Goal: Information Seeking & Learning: Learn about a topic

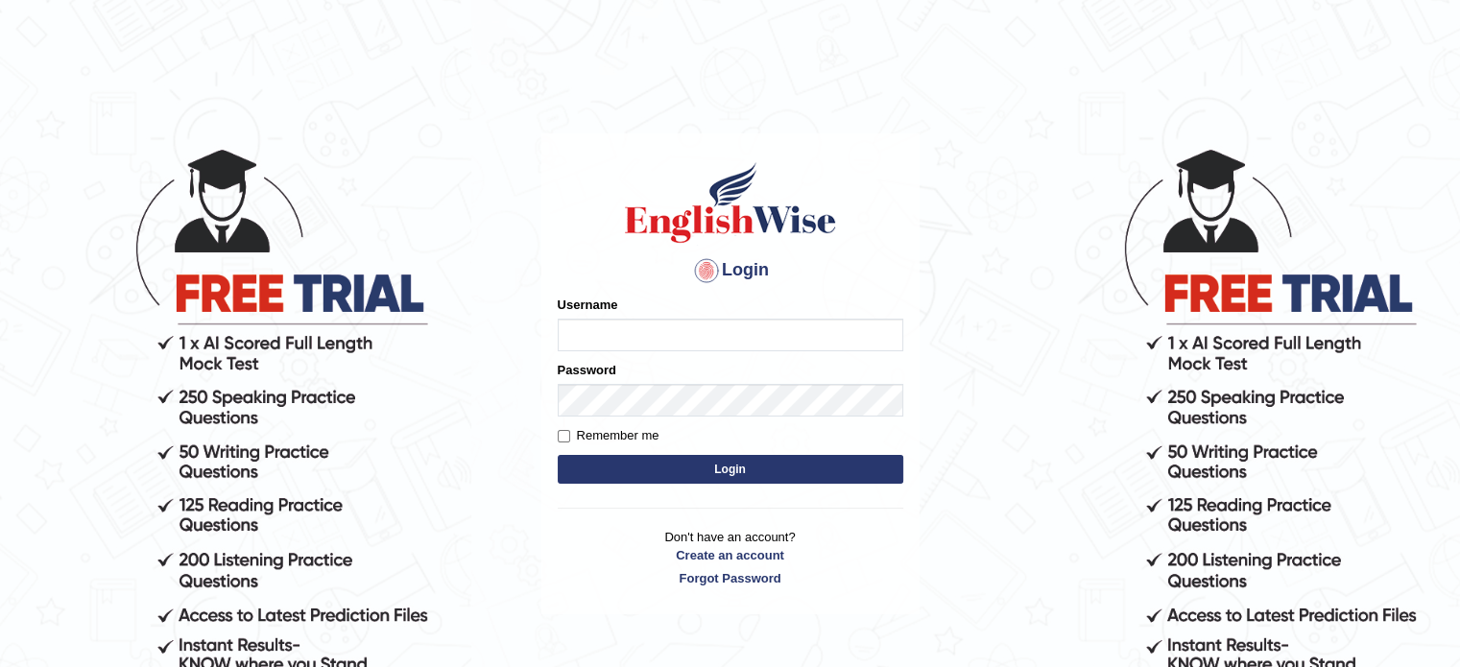
click at [622, 327] on input "Username" at bounding box center [731, 335] width 346 height 33
type input "RadaS"
click at [561, 434] on input "Remember me" at bounding box center [564, 436] width 12 height 12
checkbox input "true"
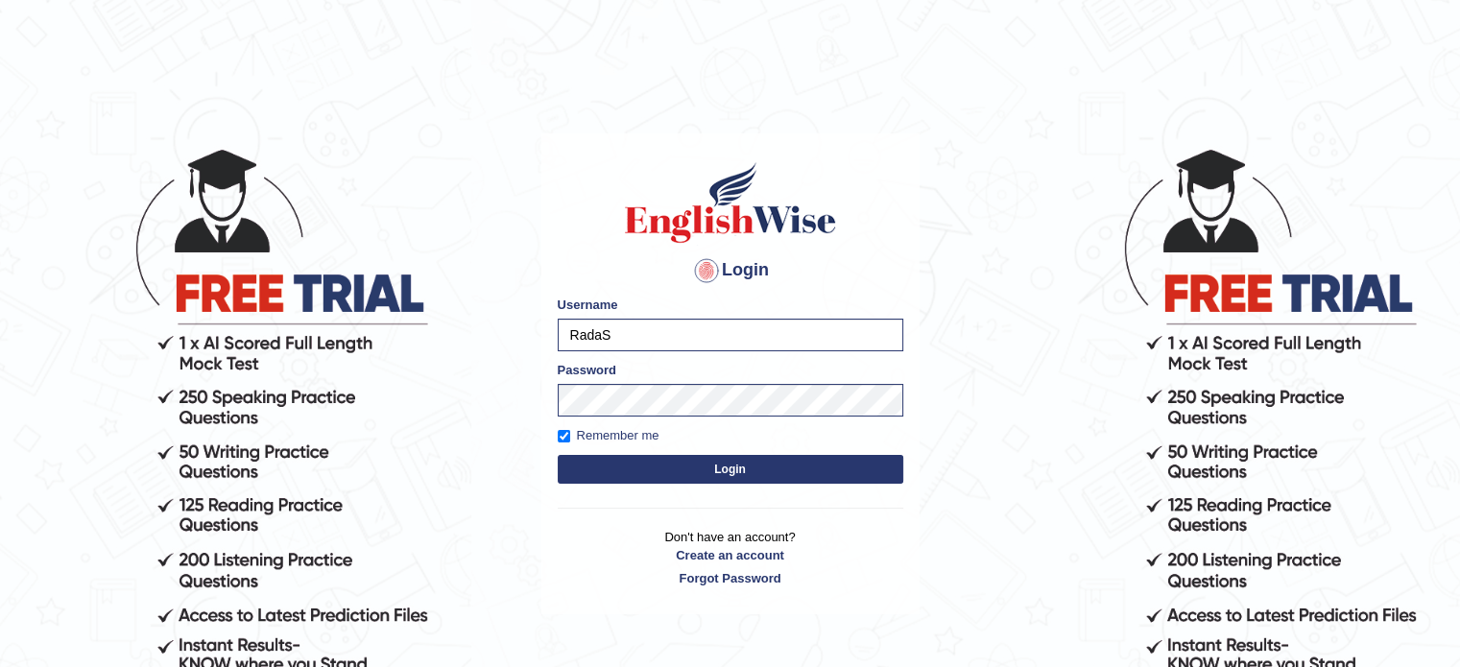
click at [588, 467] on button "Login" at bounding box center [731, 469] width 346 height 29
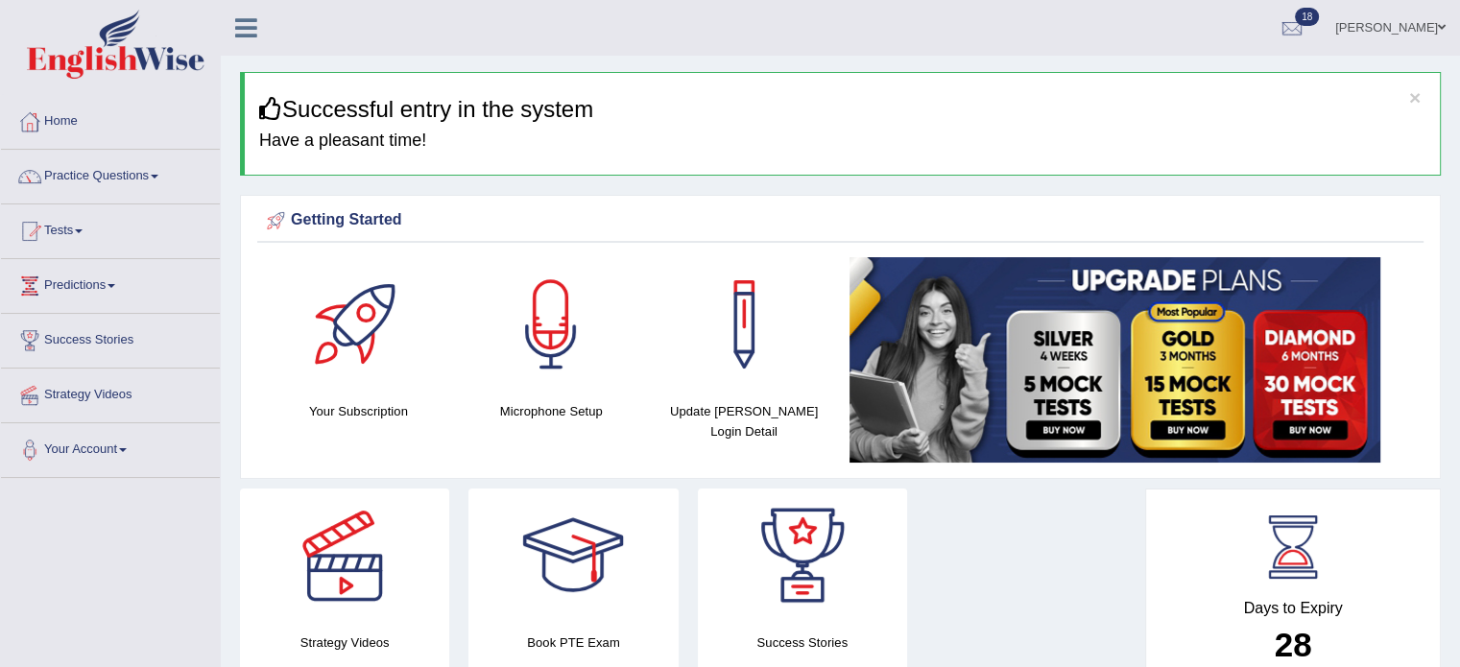
click at [1404, 24] on link "[PERSON_NAME]" at bounding box center [1390, 25] width 139 height 50
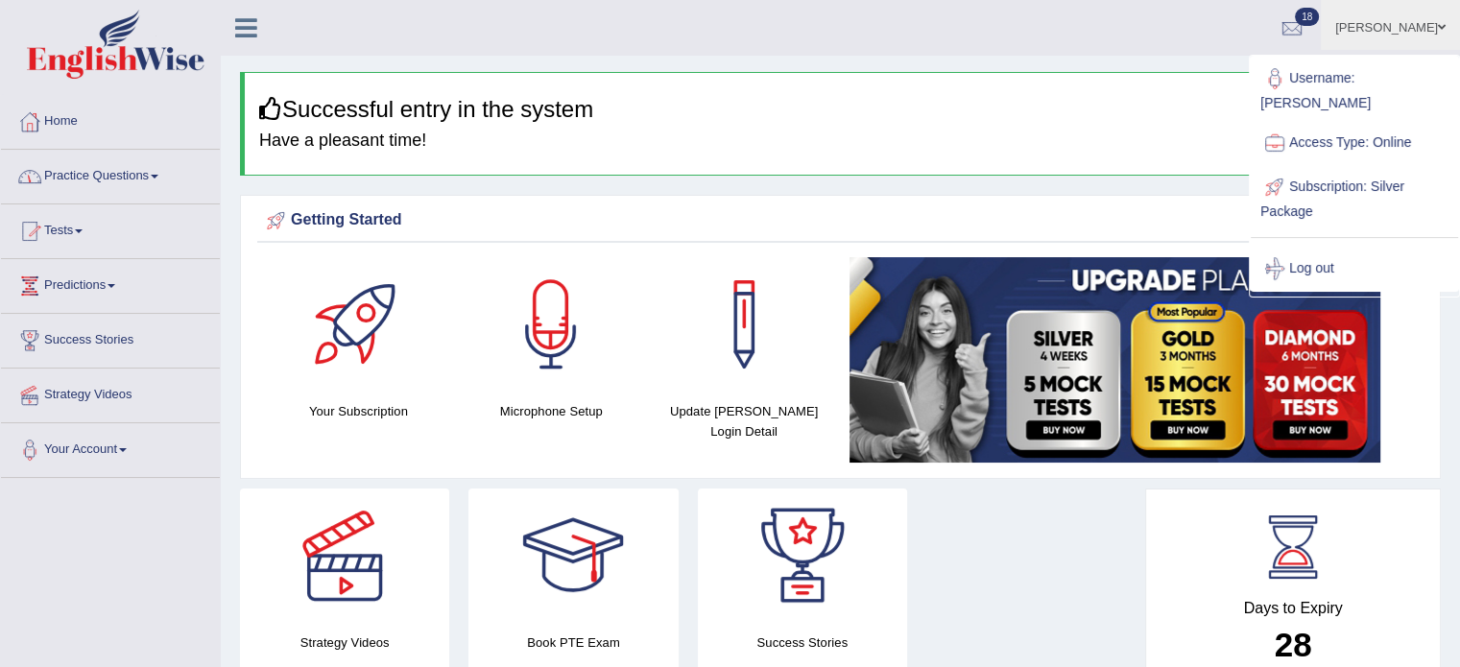
click at [107, 172] on link "Practice Questions" at bounding box center [110, 174] width 219 height 48
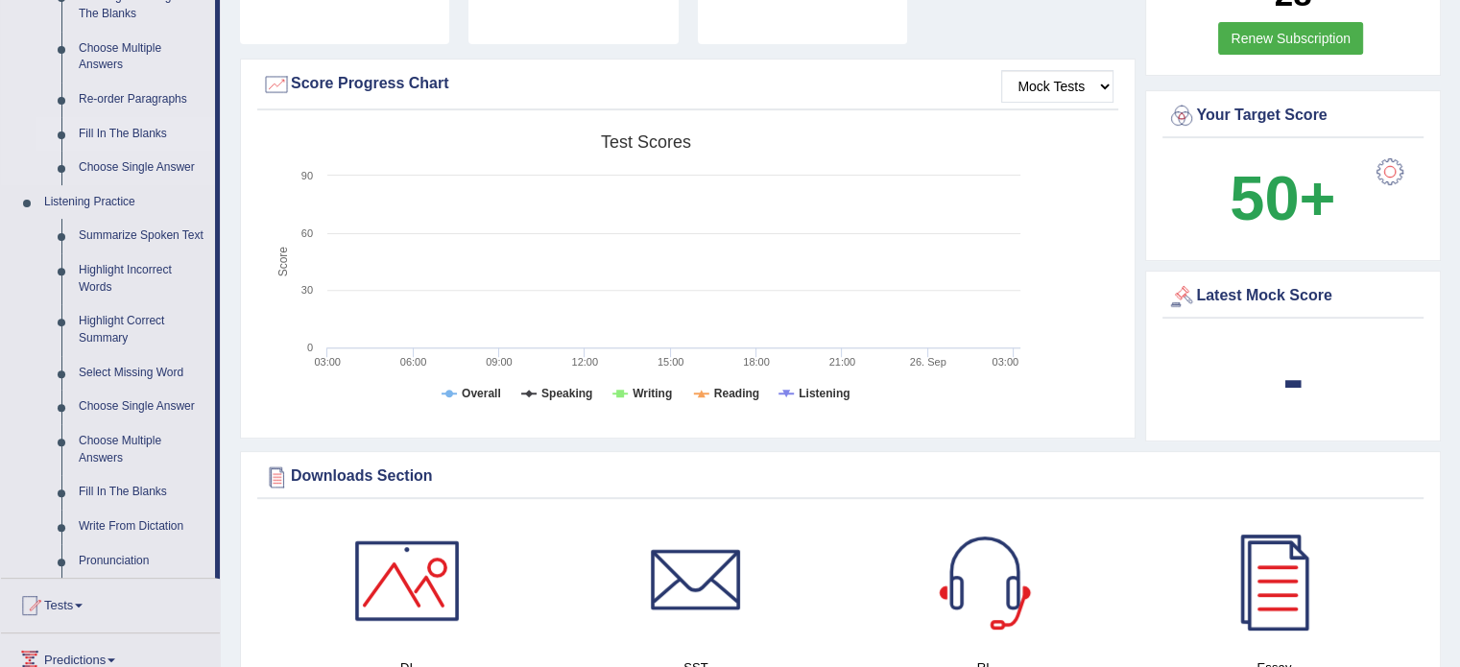
scroll to position [672, 0]
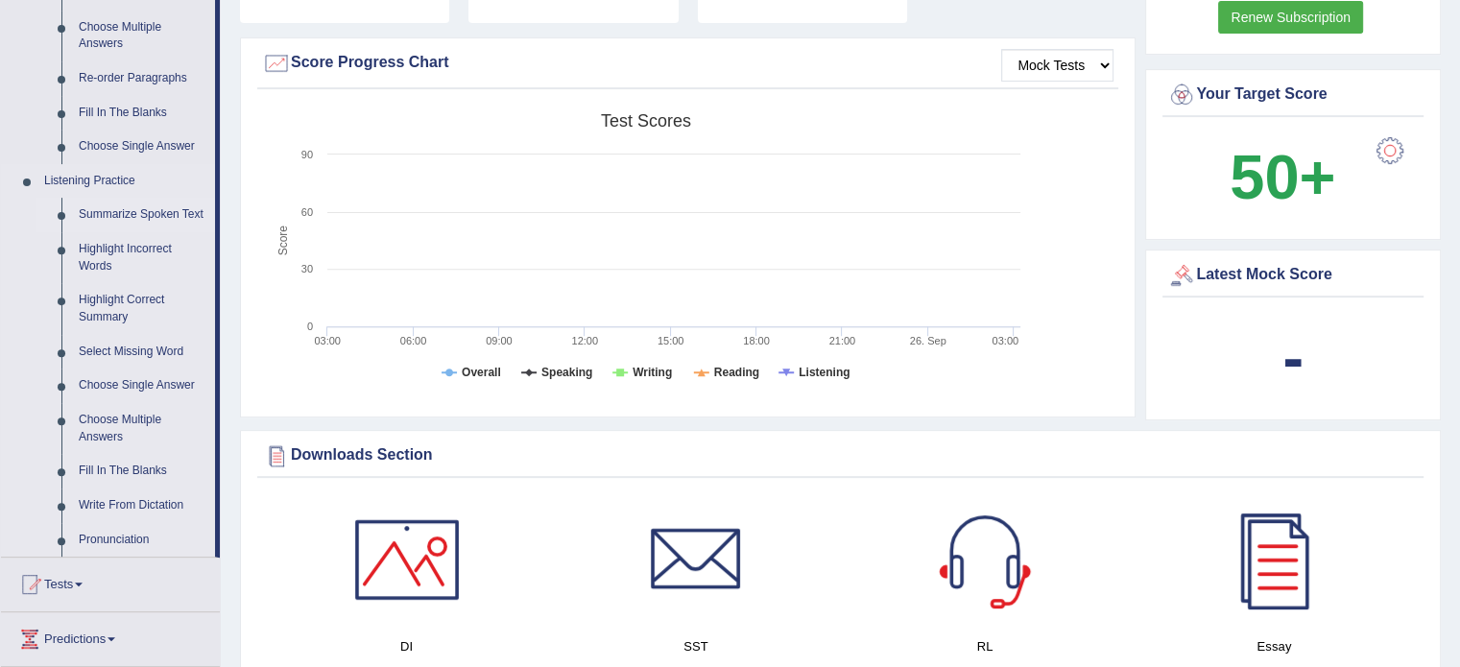
click at [129, 211] on link "Summarize Spoken Text" at bounding box center [142, 215] width 145 height 35
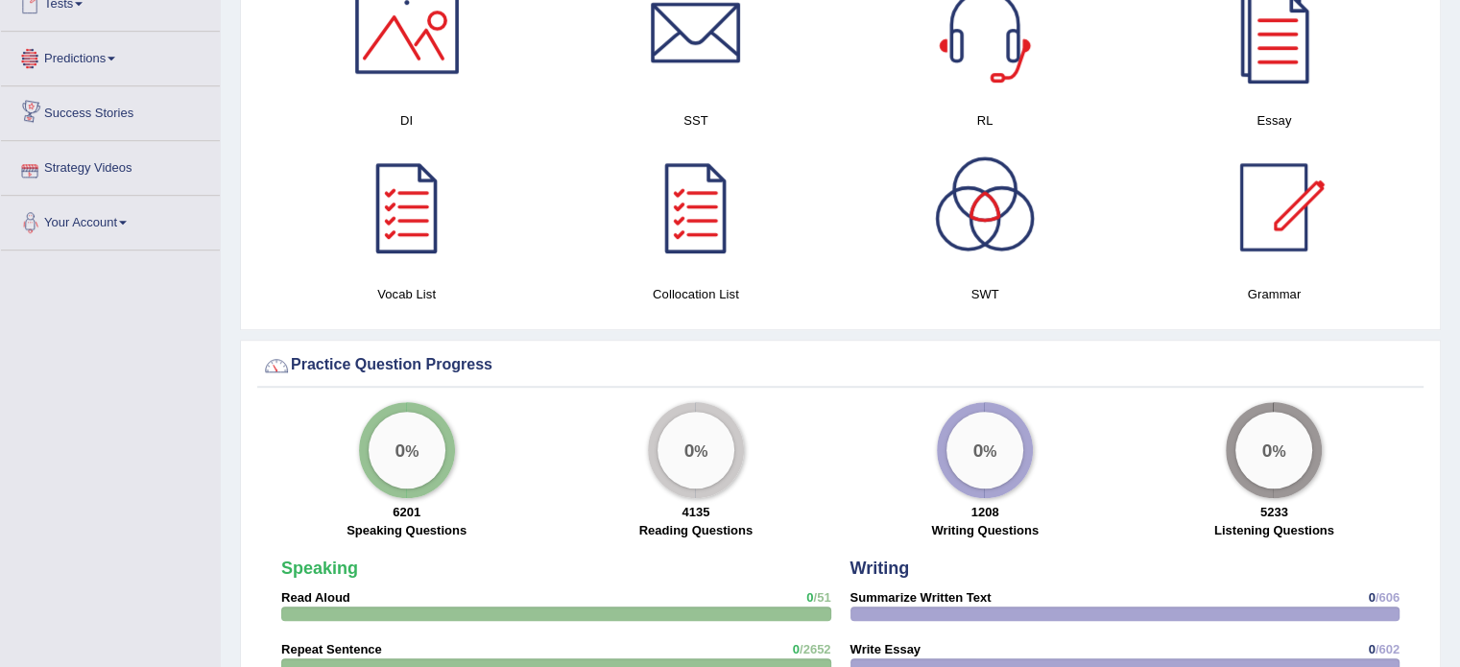
scroll to position [1240, 0]
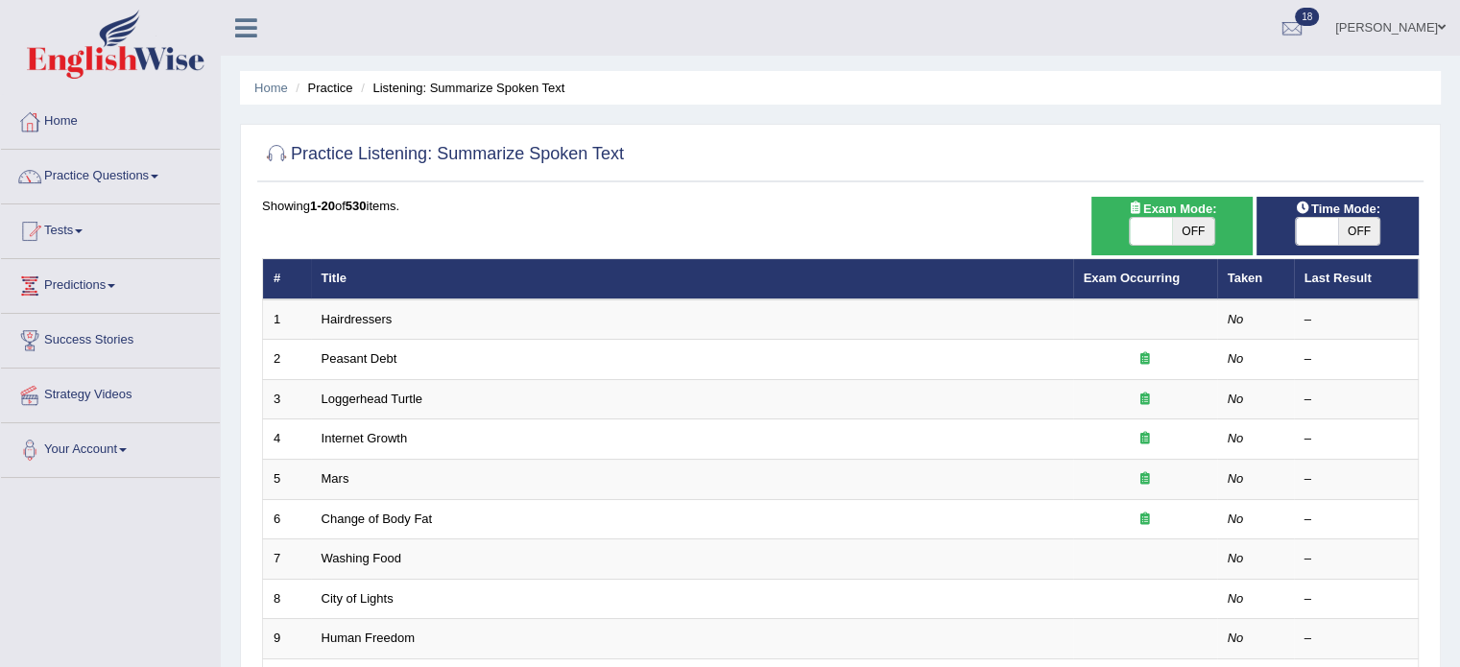
click at [126, 211] on link "Tests" at bounding box center [110, 228] width 219 height 48
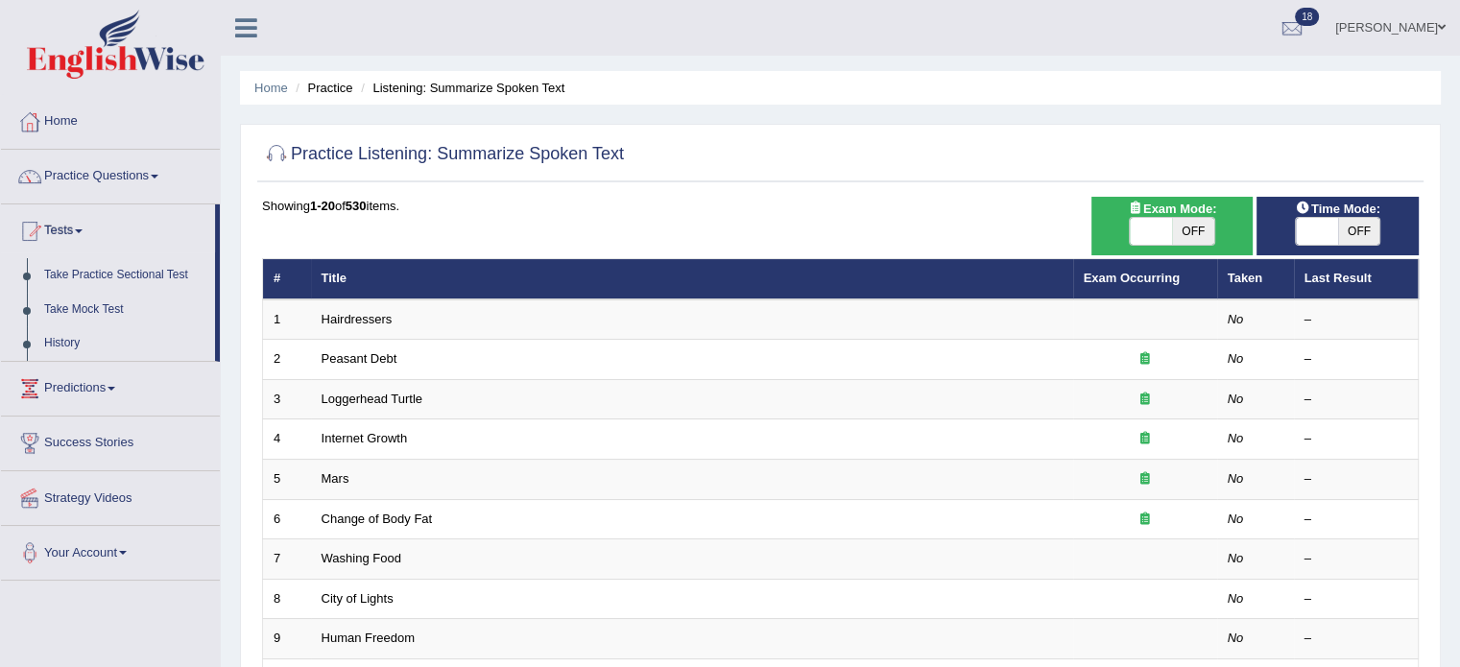
click at [439, 197] on div "Showing 1-20 of 530 items." at bounding box center [840, 206] width 1157 height 18
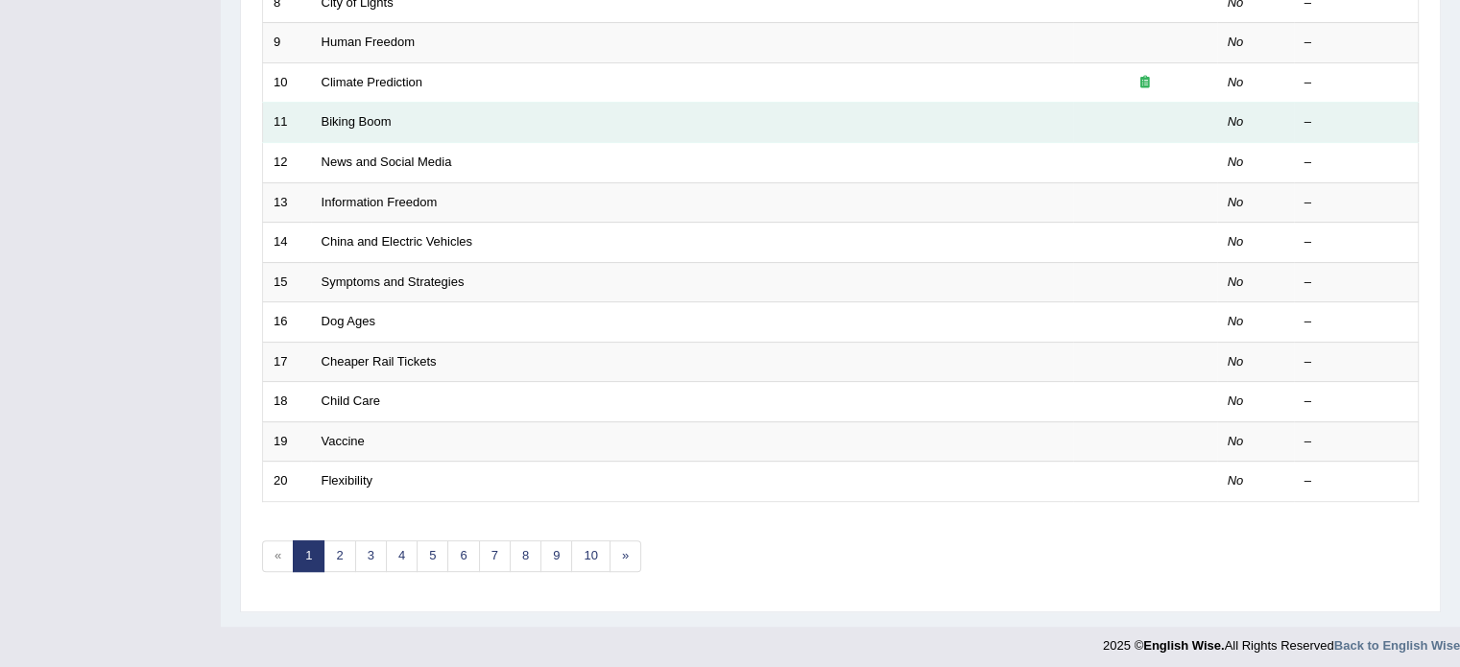
scroll to position [598, 0]
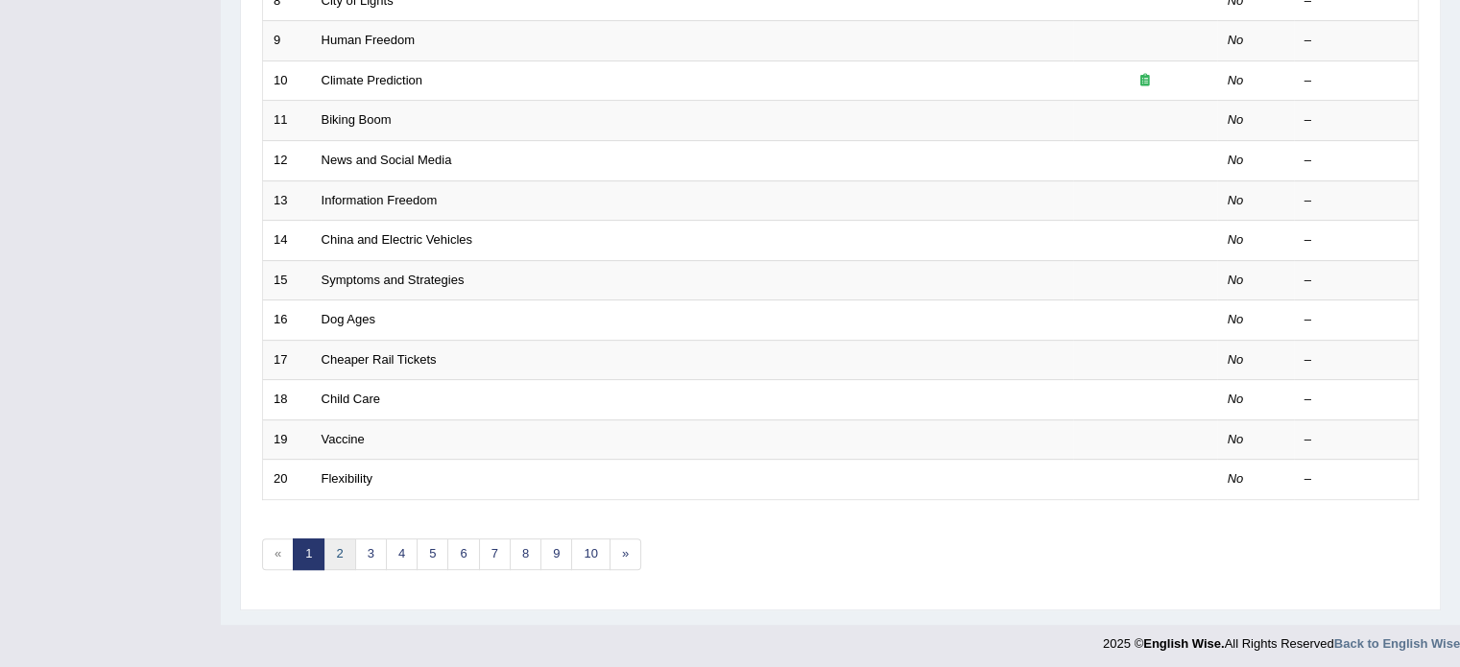
click at [334, 542] on link "2" at bounding box center [339, 554] width 32 height 32
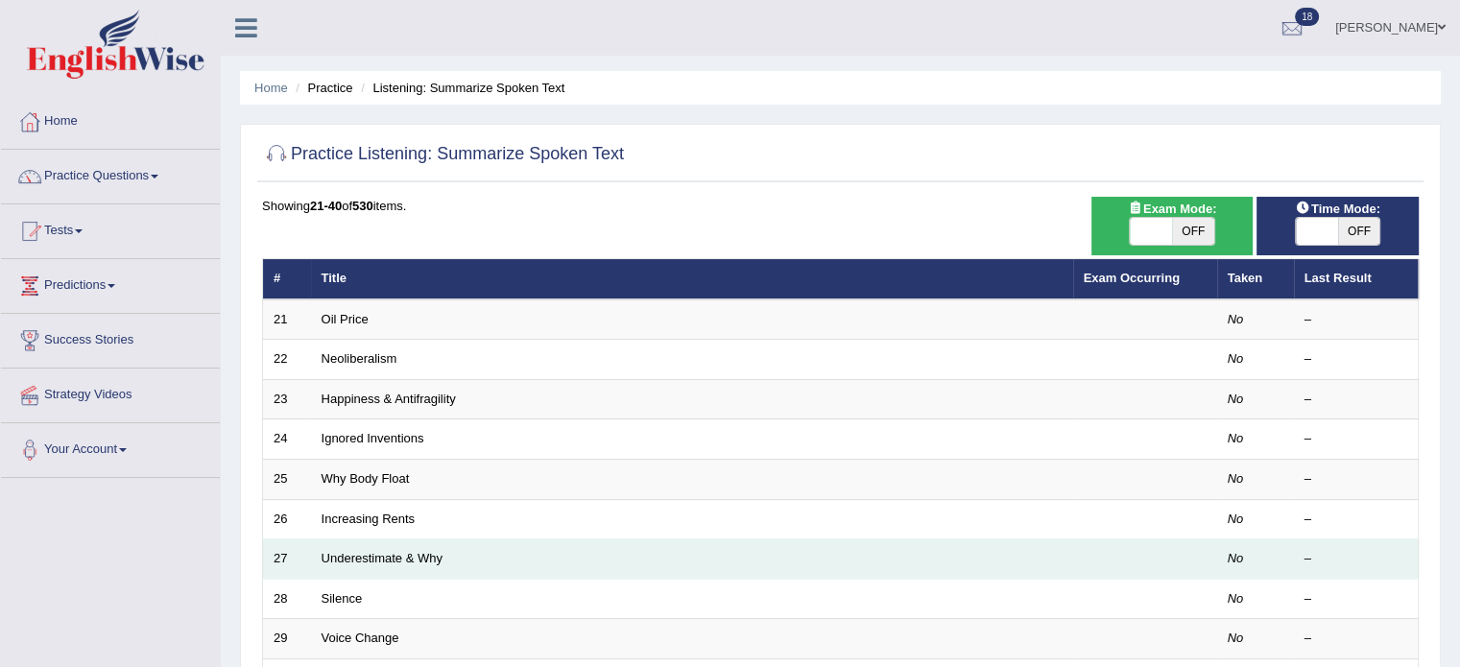
click at [329, 543] on td "Underestimate & Why" at bounding box center [692, 559] width 762 height 40
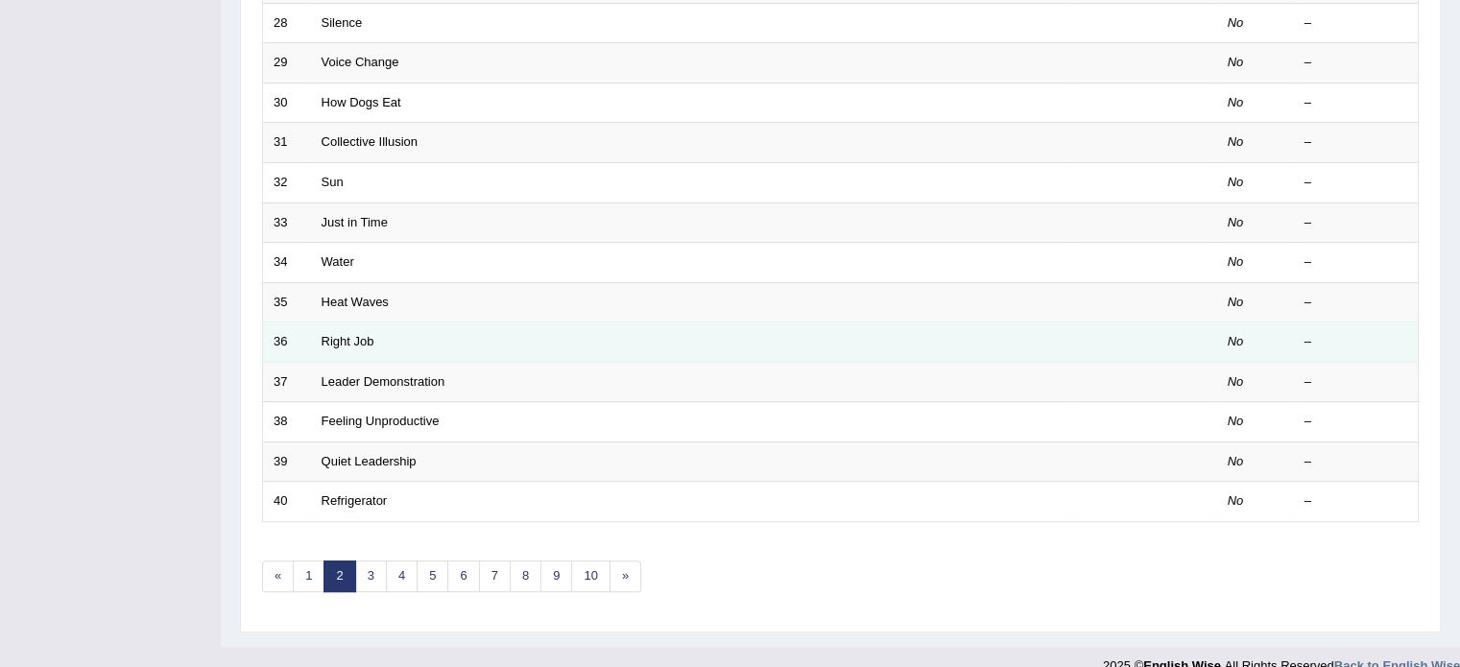
scroll to position [598, 0]
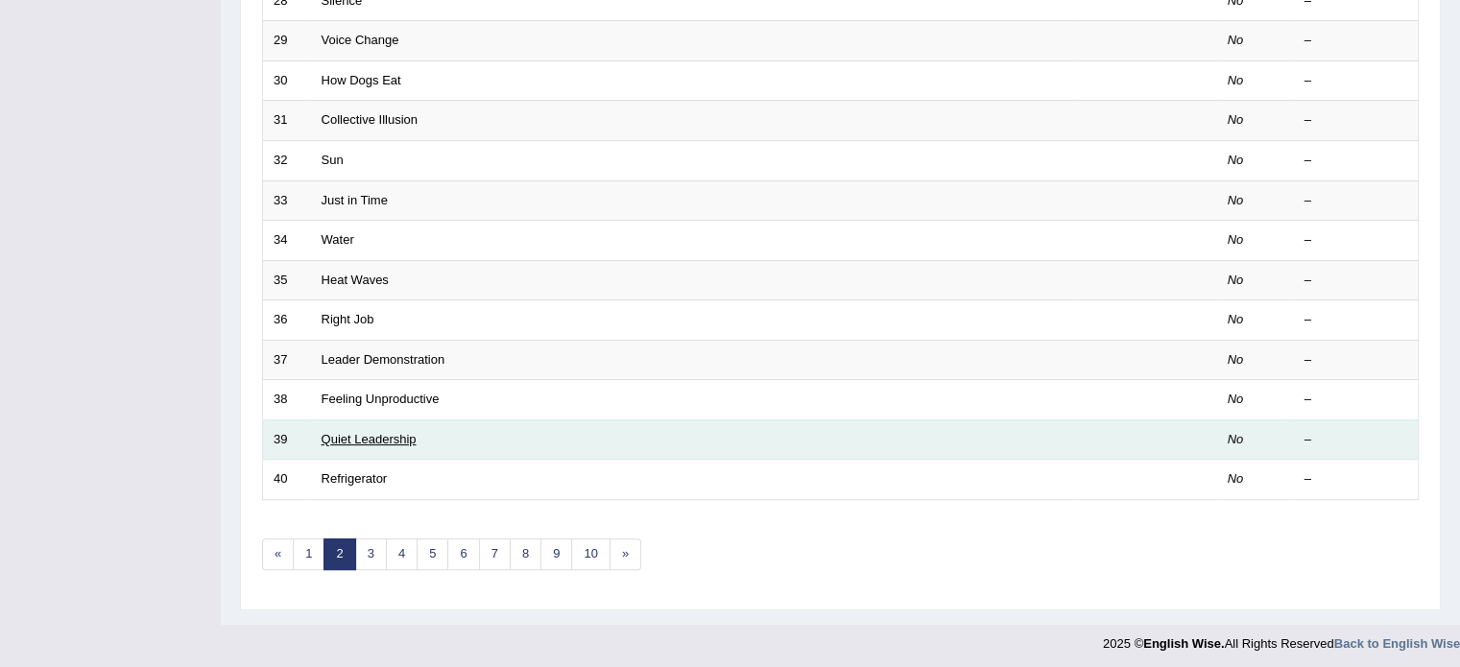
click at [349, 433] on link "Quiet Leadership" at bounding box center [369, 439] width 95 height 14
click at [353, 432] on link "Quiet Leadership" at bounding box center [369, 439] width 95 height 14
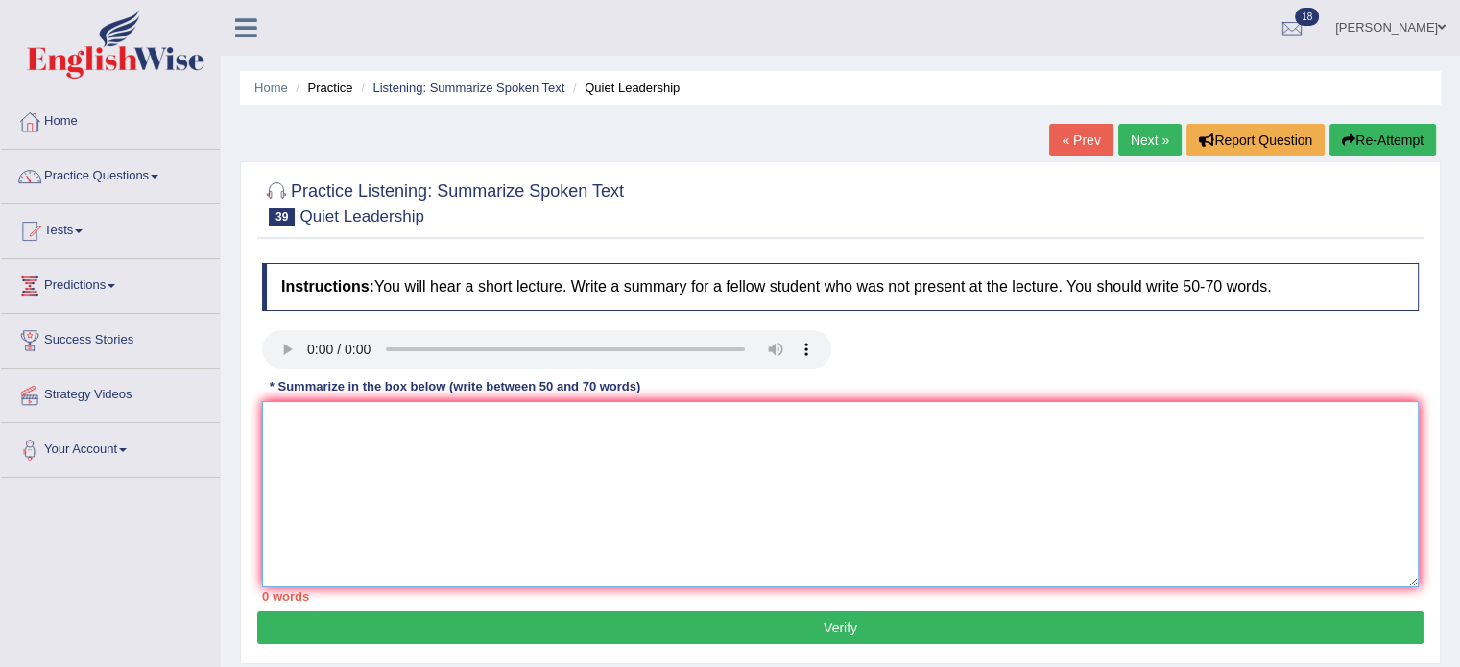
click at [341, 449] on textarea at bounding box center [840, 494] width 1157 height 186
paste textarea "The speaker provided a comprehensive overview of [main topic], highlighting sev…"
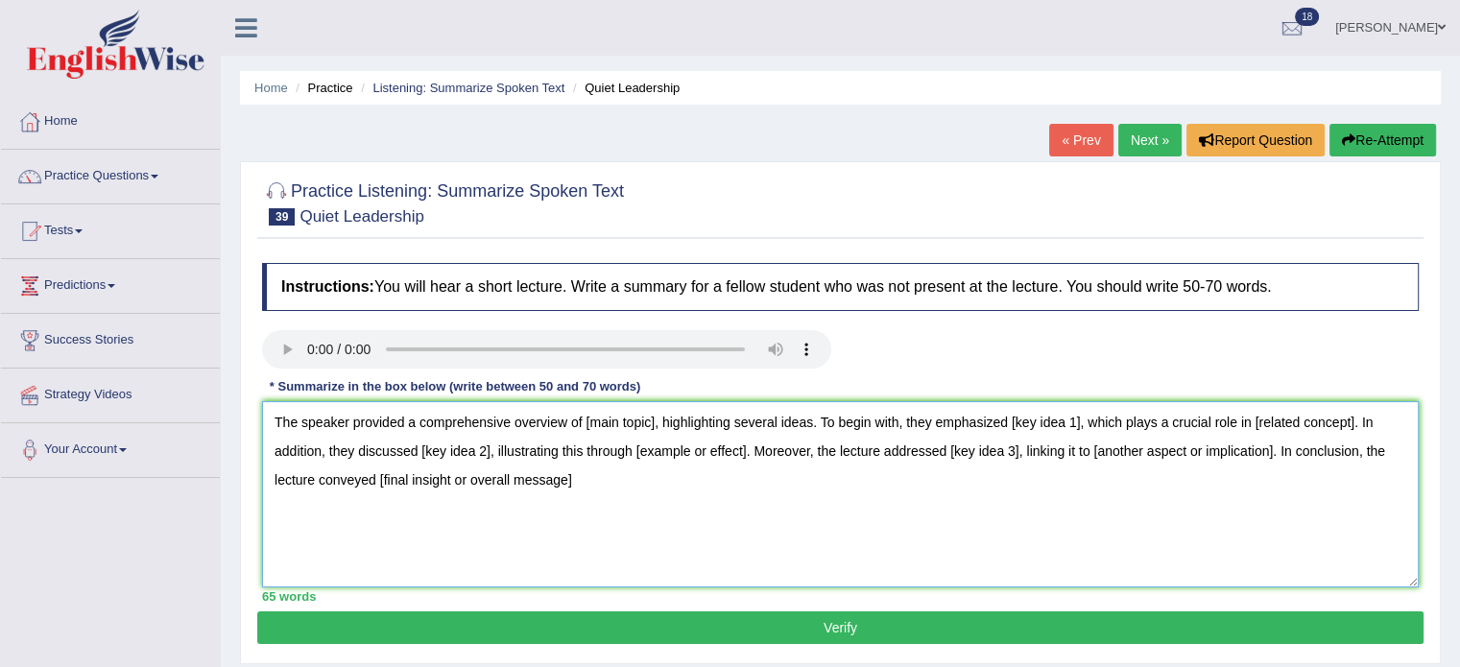
drag, startPoint x: 586, startPoint y: 414, endPoint x: 659, endPoint y: 417, distance: 74.0
click at [659, 417] on textarea "The speaker provided a comprehensive overview of [main topic], highlighting sev…" at bounding box center [840, 494] width 1157 height 186
click at [663, 500] on textarea "The speaker provided a comprehensive overview of [main topic], highlighting sev…" at bounding box center [840, 494] width 1157 height 186
drag, startPoint x: 584, startPoint y: 418, endPoint x: 674, endPoint y: 475, distance: 107.0
click at [653, 414] on textarea "The speaker provided a comprehensive overview of [main topic], highlighting sev…" at bounding box center [840, 494] width 1157 height 186
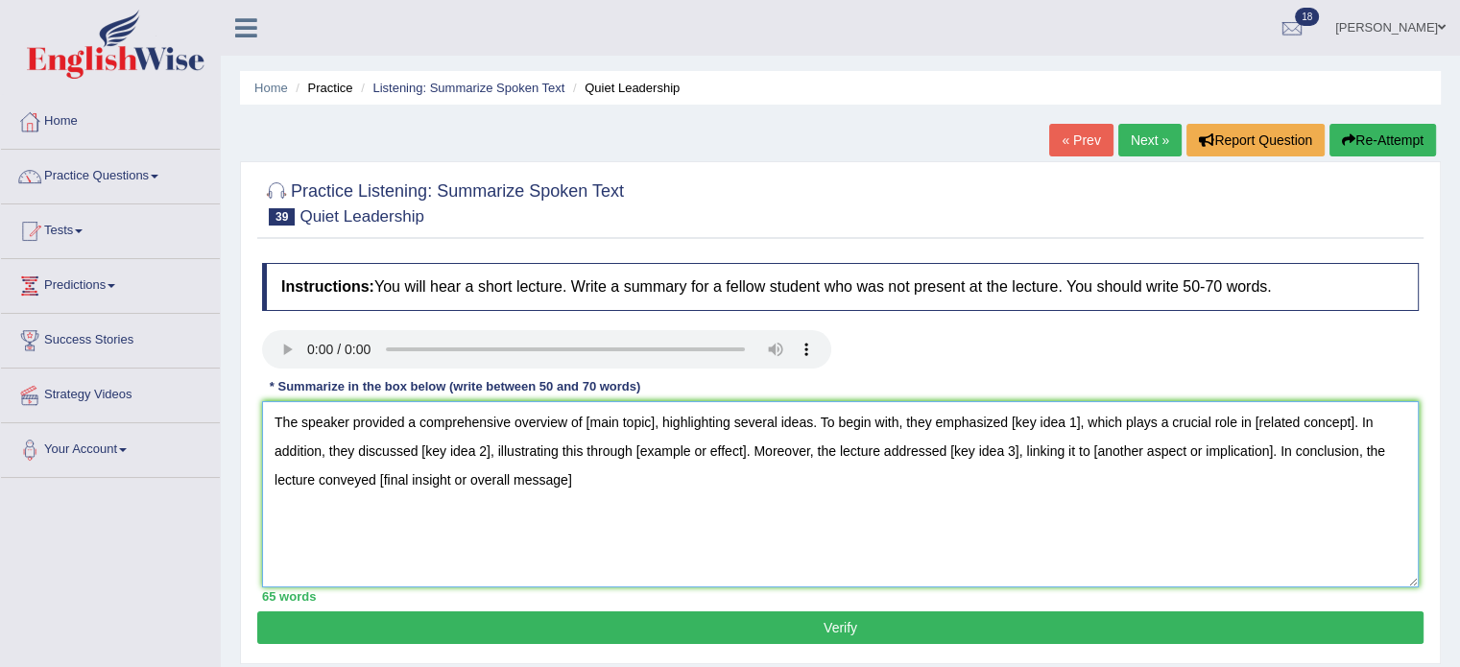
click at [672, 485] on textarea "The speaker provided a comprehensive overview of [main topic], highlighting sev…" at bounding box center [840, 494] width 1157 height 186
drag, startPoint x: 582, startPoint y: 410, endPoint x: 654, endPoint y: 410, distance: 72.0
click at [654, 410] on textarea "The speaker provided a comprehensive overview of [main topic], highlighting sev…" at bounding box center [840, 494] width 1157 height 186
click at [622, 492] on textarea "The speaker provided a comprehensive overview of [main topic], highlighting sev…" at bounding box center [840, 494] width 1157 height 186
drag, startPoint x: 580, startPoint y: 413, endPoint x: 660, endPoint y: 410, distance: 80.7
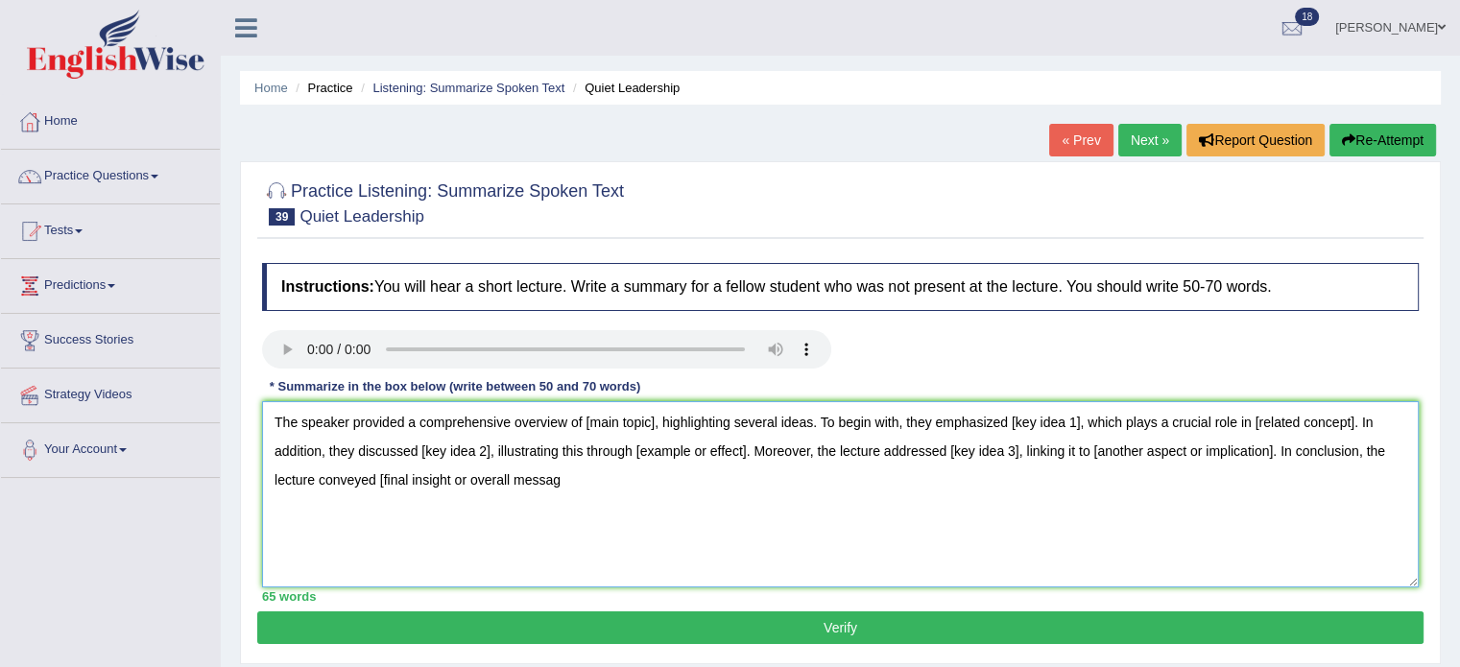
click at [660, 410] on textarea "The speaker provided a comprehensive overview of [main topic], highlighting sev…" at bounding box center [840, 494] width 1157 height 186
drag, startPoint x: 1070, startPoint y: 412, endPoint x: 1105, endPoint y: 412, distance: 34.6
click at [1105, 412] on textarea "The speaker provided a comprehensive overview of great leadership, highlighting…" at bounding box center [840, 494] width 1157 height 186
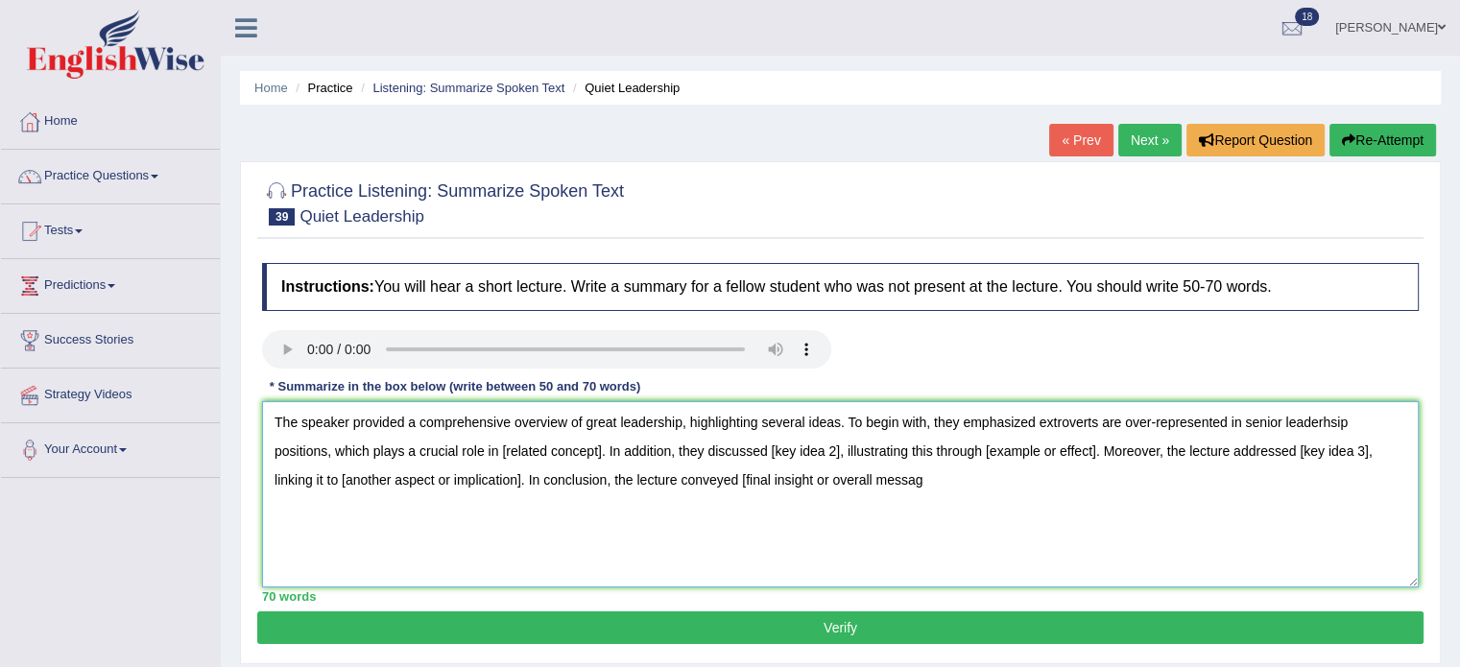
drag, startPoint x: 496, startPoint y: 445, endPoint x: 603, endPoint y: 437, distance: 106.9
click at [603, 437] on textarea "The speaker provided a comprehensive overview of great leadership, highlighting…" at bounding box center [840, 494] width 1157 height 186
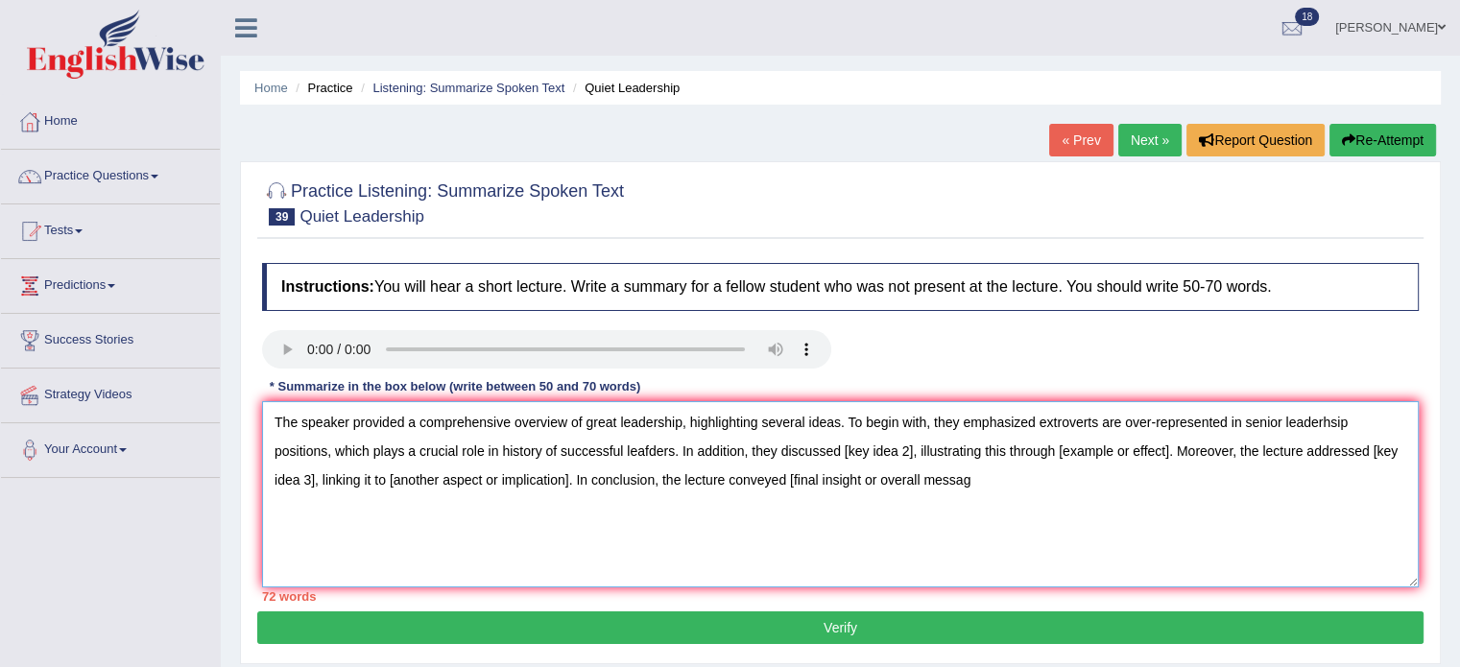
drag, startPoint x: 841, startPoint y: 442, endPoint x: 913, endPoint y: 444, distance: 72.0
click at [913, 444] on textarea "The speaker provided a comprehensive overview of great leadership, highlighting…" at bounding box center [840, 494] width 1157 height 186
drag, startPoint x: 1210, startPoint y: 442, endPoint x: 1322, endPoint y: 437, distance: 111.4
click at [1322, 437] on textarea "The speaker provided a comprehensive overview of great leadership, highlighting…" at bounding box center [840, 494] width 1157 height 186
drag, startPoint x: 1321, startPoint y: 442, endPoint x: 1376, endPoint y: 444, distance: 55.7
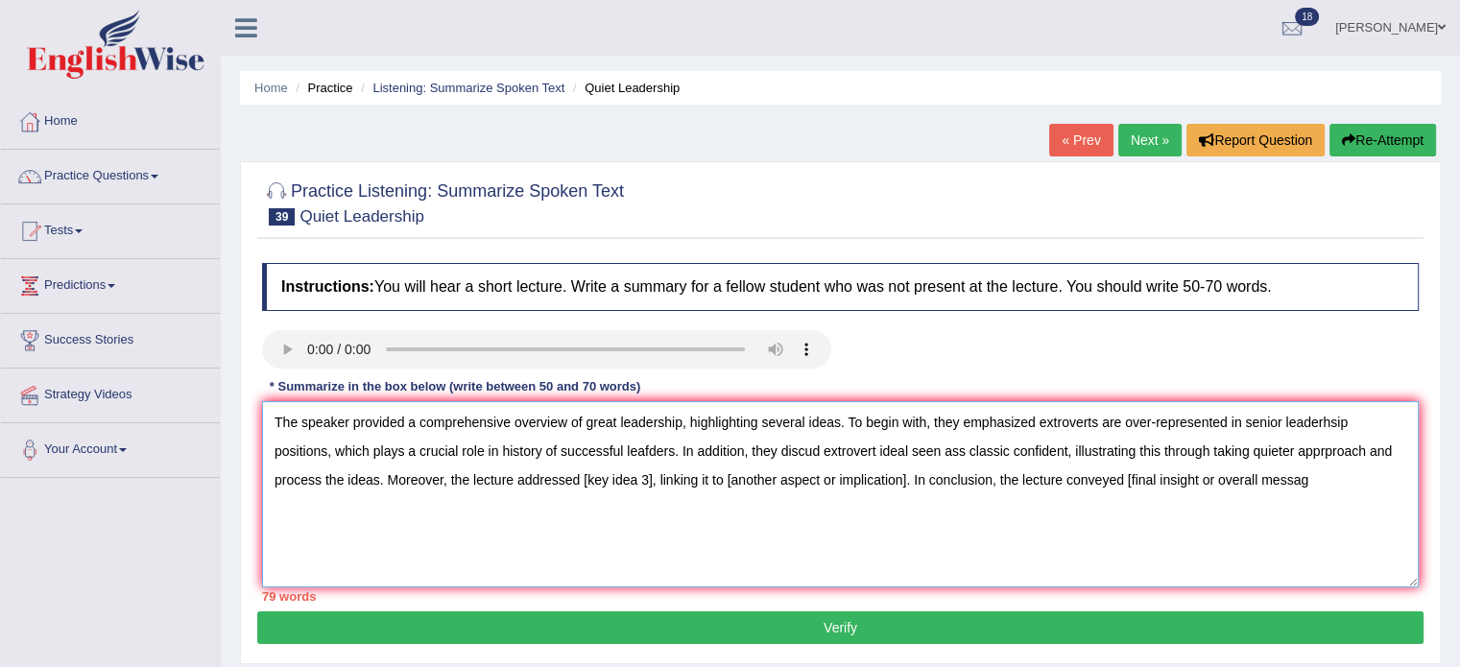
click at [1373, 441] on textarea "The speaker provided a comprehensive overview of great leadership, highlighting…" at bounding box center [840, 494] width 1157 height 186
drag, startPoint x: 467, startPoint y: 468, endPoint x: 649, endPoint y: 469, distance: 181.4
click at [649, 469] on textarea "The speaker provided a comprehensive overview of great leadership, highlighting…" at bounding box center [840, 494] width 1157 height 186
drag, startPoint x: 747, startPoint y: 473, endPoint x: 937, endPoint y: 483, distance: 190.3
click at [933, 467] on textarea "The speaker provided a comprehensive overview of great leadership, highlighting…" at bounding box center [840, 494] width 1157 height 186
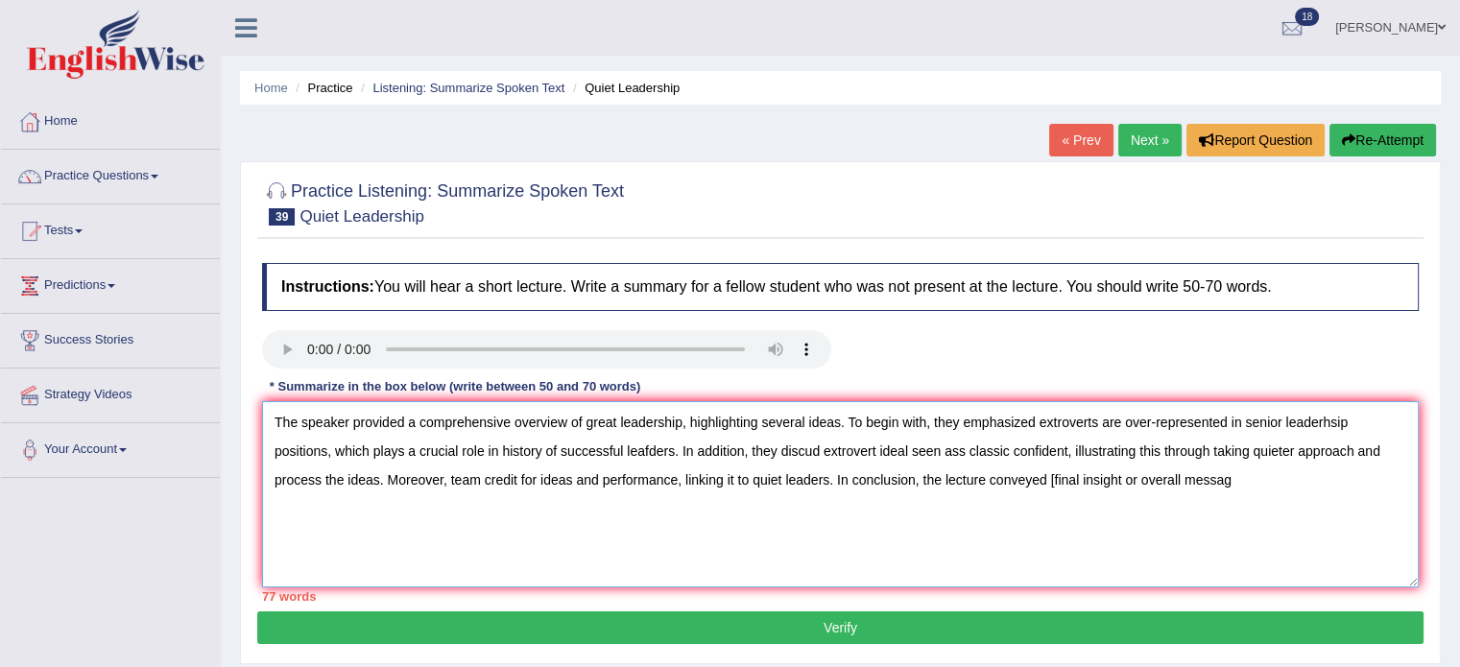
drag, startPoint x: 689, startPoint y: 414, endPoint x: 839, endPoint y: 409, distance: 149.8
click at [839, 409] on textarea "The speaker provided a comprehensive overview of great leadership, highlighting…" at bounding box center [840, 494] width 1157 height 186
drag, startPoint x: 837, startPoint y: 472, endPoint x: 1090, endPoint y: 460, distance: 253.7
click at [1083, 452] on textarea "The speaker provided a comprehensive overview of great leadershi. To begin with…" at bounding box center [840, 494] width 1157 height 186
click at [825, 544] on textarea "The speaker provided a comprehensive overview of great leadershi. To begin with…" at bounding box center [840, 494] width 1157 height 186
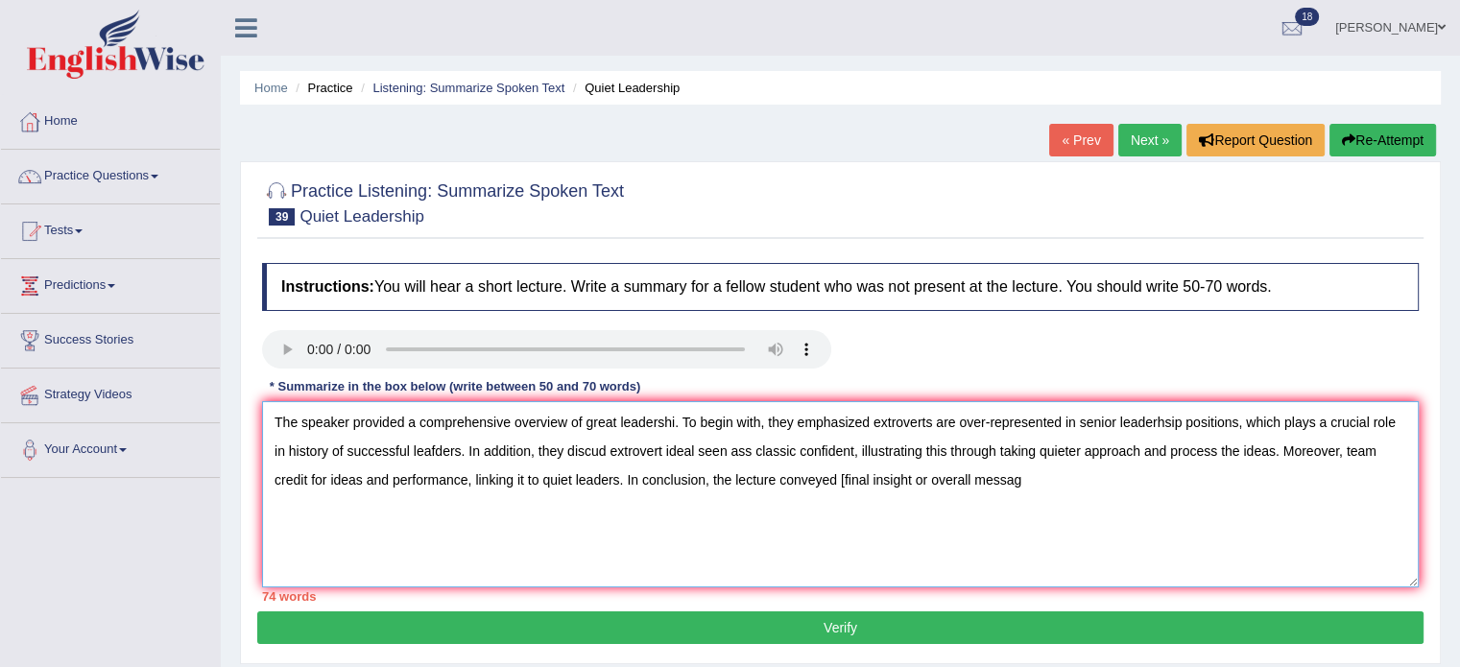
click at [847, 502] on textarea "The speaker provided a comprehensive overview of great leadershi. To begin with…" at bounding box center [840, 494] width 1157 height 186
drag, startPoint x: 842, startPoint y: 468, endPoint x: 1022, endPoint y: 471, distance: 180.5
click at [1022, 471] on textarea "The speaker provided a comprehensive overview of great leadershi. To begin with…" at bounding box center [840, 494] width 1157 height 186
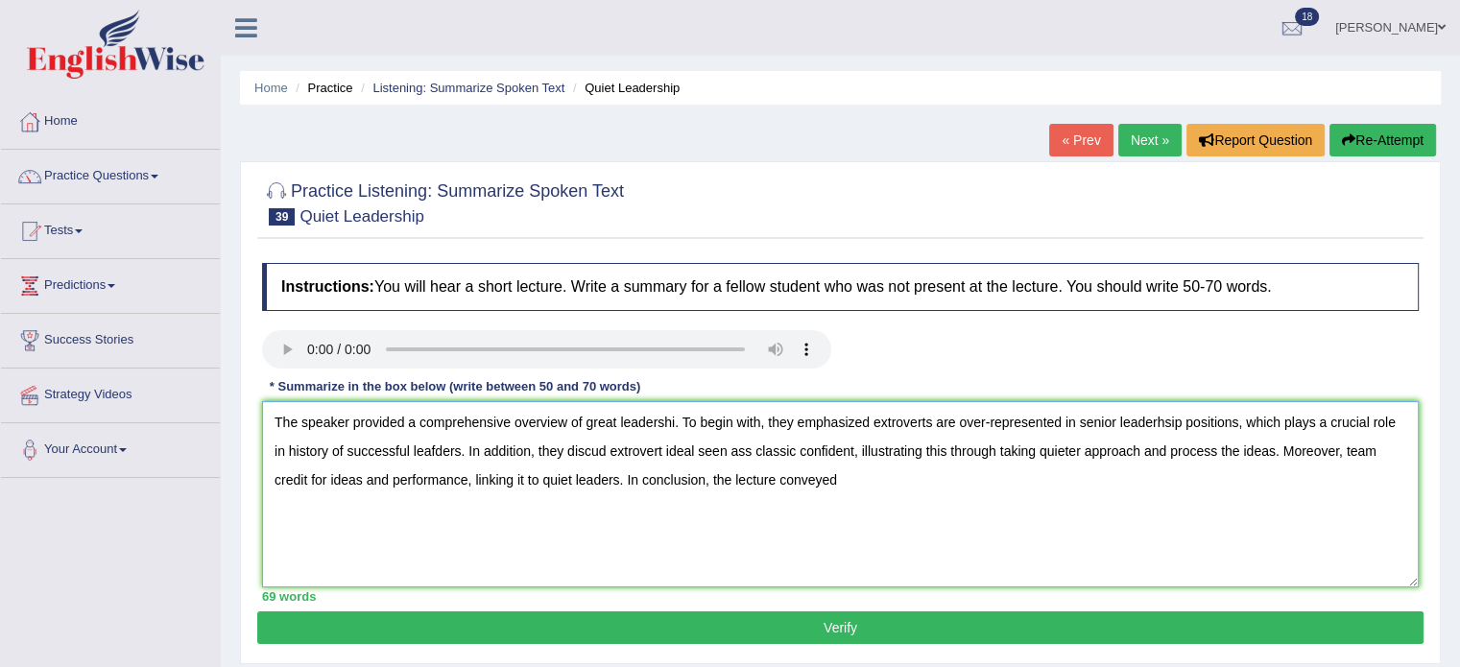
drag, startPoint x: 1098, startPoint y: 412, endPoint x: 1110, endPoint y: 412, distance: 11.5
click at [1110, 412] on textarea "The speaker provided a comprehensive overview of great leadershi. To begin with…" at bounding box center [840, 494] width 1157 height 186
click at [583, 441] on textarea "The speaker provided a comprehensive overview of great leadershi. To begin with…" at bounding box center [840, 494] width 1157 height 186
click at [853, 467] on textarea "The speaker provided a comprehensive overview of great leadershi. To begin with…" at bounding box center [840, 494] width 1157 height 186
click at [677, 418] on textarea "The speaker provided a comprehensive overview of great leadershi. To begin with…" at bounding box center [840, 494] width 1157 height 186
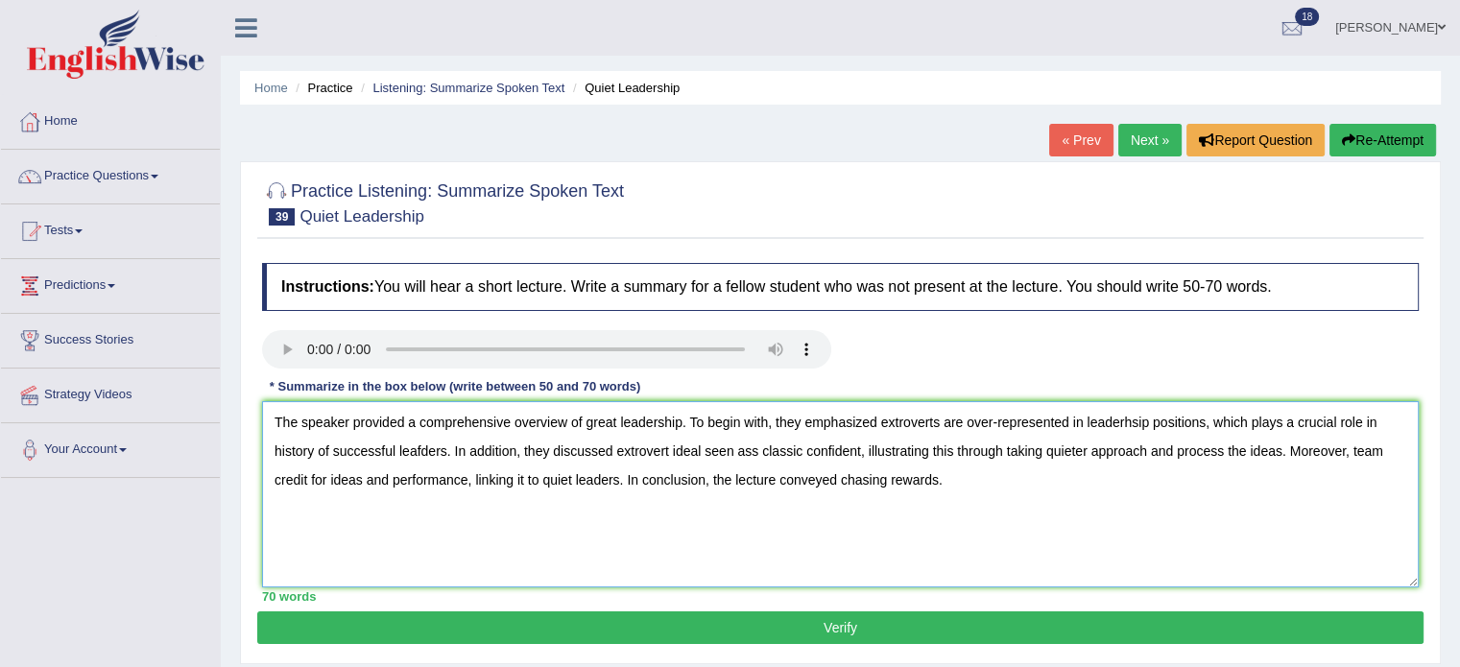
type textarea "The speaker provided a comprehensive overview of great leadership. To begin wit…"
click at [1144, 141] on link "Next »" at bounding box center [1149, 140] width 63 height 33
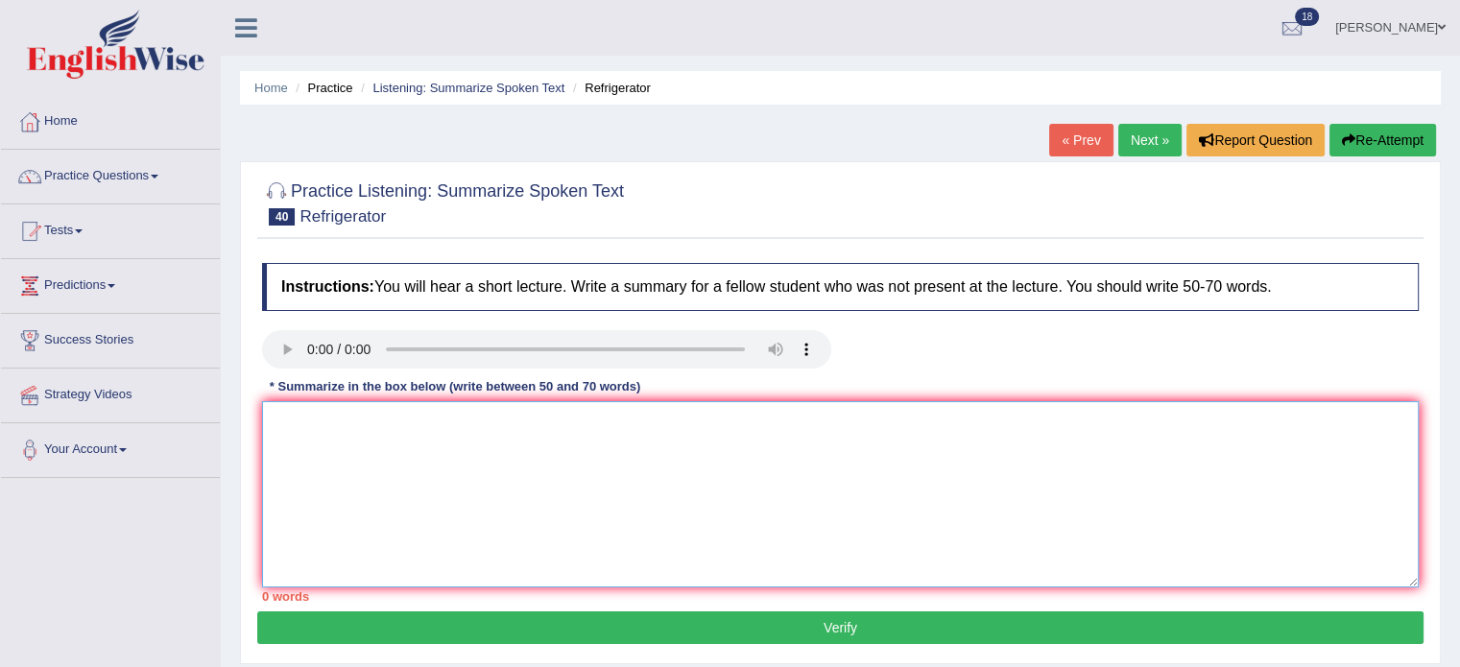
paste textarea "The speaker provided a comprehensive overview of [main topic], highlighting sev…"
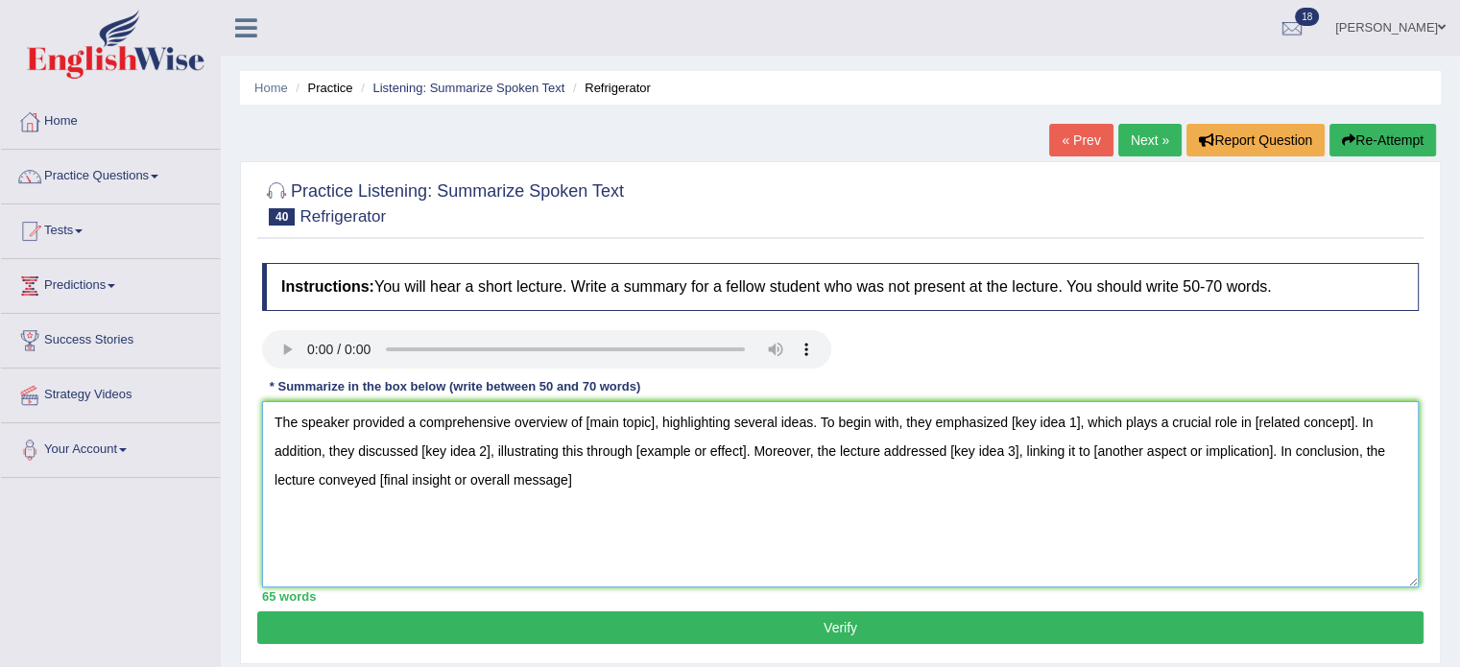
click at [653, 419] on textarea "The speaker provided a comprehensive overview of [main topic], highlighting sev…" at bounding box center [840, 494] width 1157 height 186
click at [1081, 418] on textarea "The speaker provided a comprehensive overview of refrigeration, highlighting se…" at bounding box center [840, 494] width 1157 height 186
click at [323, 448] on textarea "The speaker provided a comprehensive overview of refrigeration, highlighting se…" at bounding box center [840, 494] width 1157 height 186
click at [490, 452] on textarea "The speaker provided a comprehensive overview of refrigeration, highlighting se…" at bounding box center [840, 494] width 1157 height 186
click at [810, 451] on textarea "The speaker provided a comprehensive overview of refrigeration, highlighting se…" at bounding box center [840, 494] width 1157 height 186
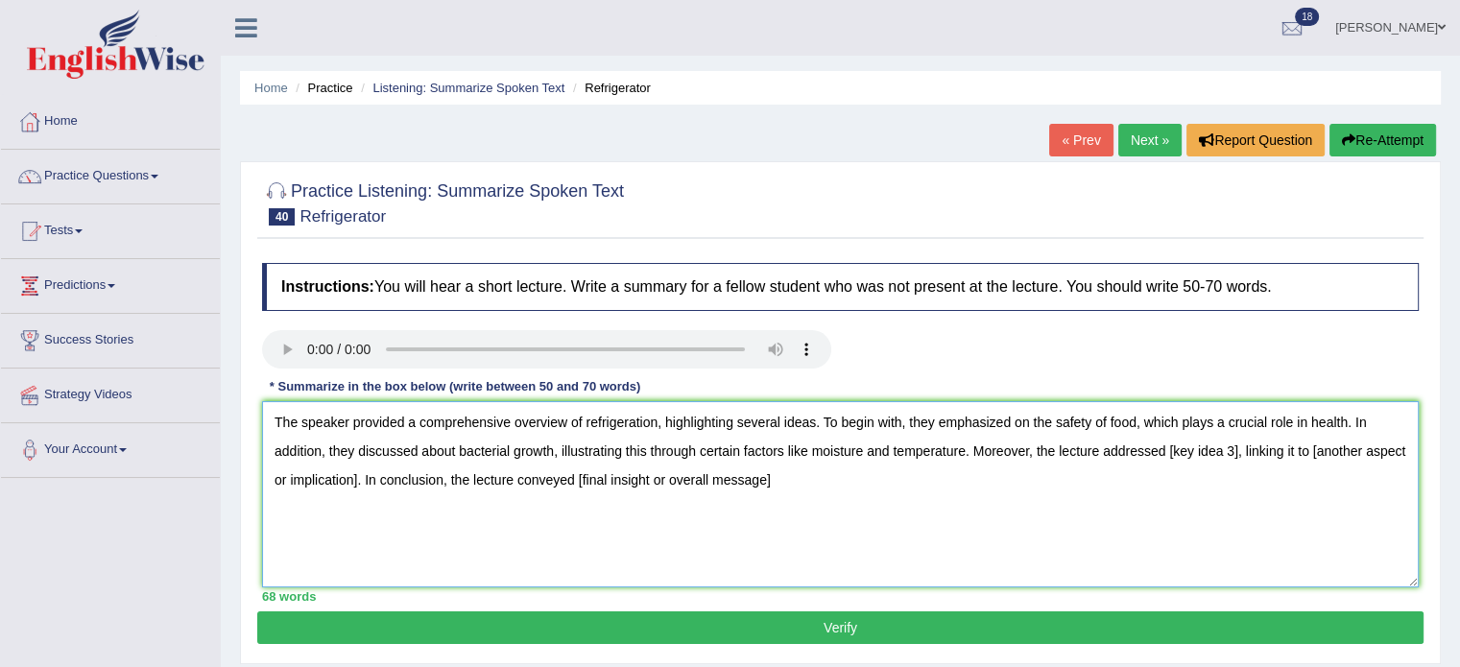
click at [1237, 450] on textarea "The speaker provided a comprehensive overview of refrigeration, highlighting se…" at bounding box center [840, 494] width 1157 height 186
click at [399, 479] on textarea "The speaker provided a comprehensive overview of refrigeration, highlighting se…" at bounding box center [840, 494] width 1157 height 186
click at [1280, 450] on textarea "The speaker provided a comprehensive overview of refrigeration, highlighting se…" at bounding box center [840, 494] width 1157 height 186
click at [1351, 450] on textarea "The speaker provided a comprehensive overview of refrigeration, highlighting se…" at bounding box center [840, 494] width 1157 height 186
click at [649, 485] on textarea "The speaker provided a comprehensive overview of refrigeration, highlighting se…" at bounding box center [840, 494] width 1157 height 186
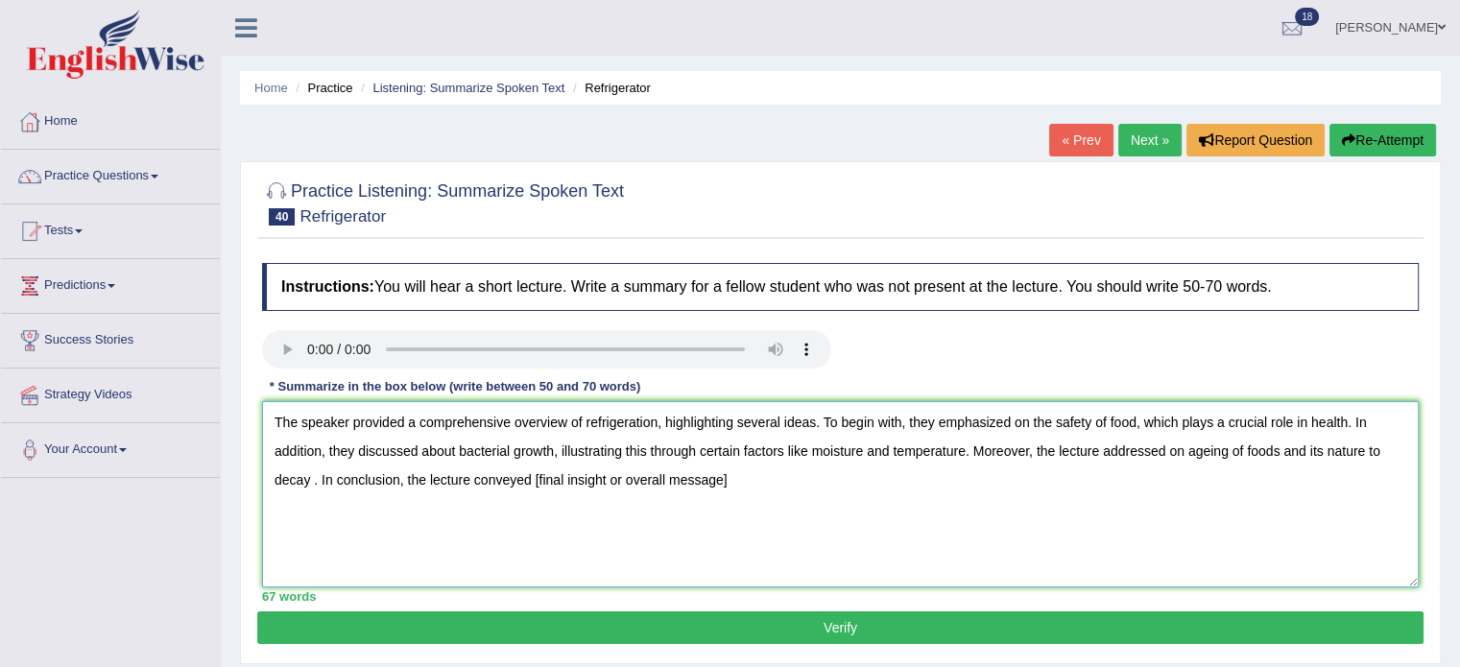
click at [649, 485] on textarea "The speaker provided a comprehensive overview of refrigeration, highlighting se…" at bounding box center [840, 494] width 1157 height 186
click at [729, 480] on textarea "The speaker provided a comprehensive overview of refrigeration, highlighting se…" at bounding box center [840, 494] width 1157 height 186
click at [307, 475] on textarea "The speaker provided a comprehensive overview of refrigeration, highlighting se…" at bounding box center [840, 494] width 1157 height 186
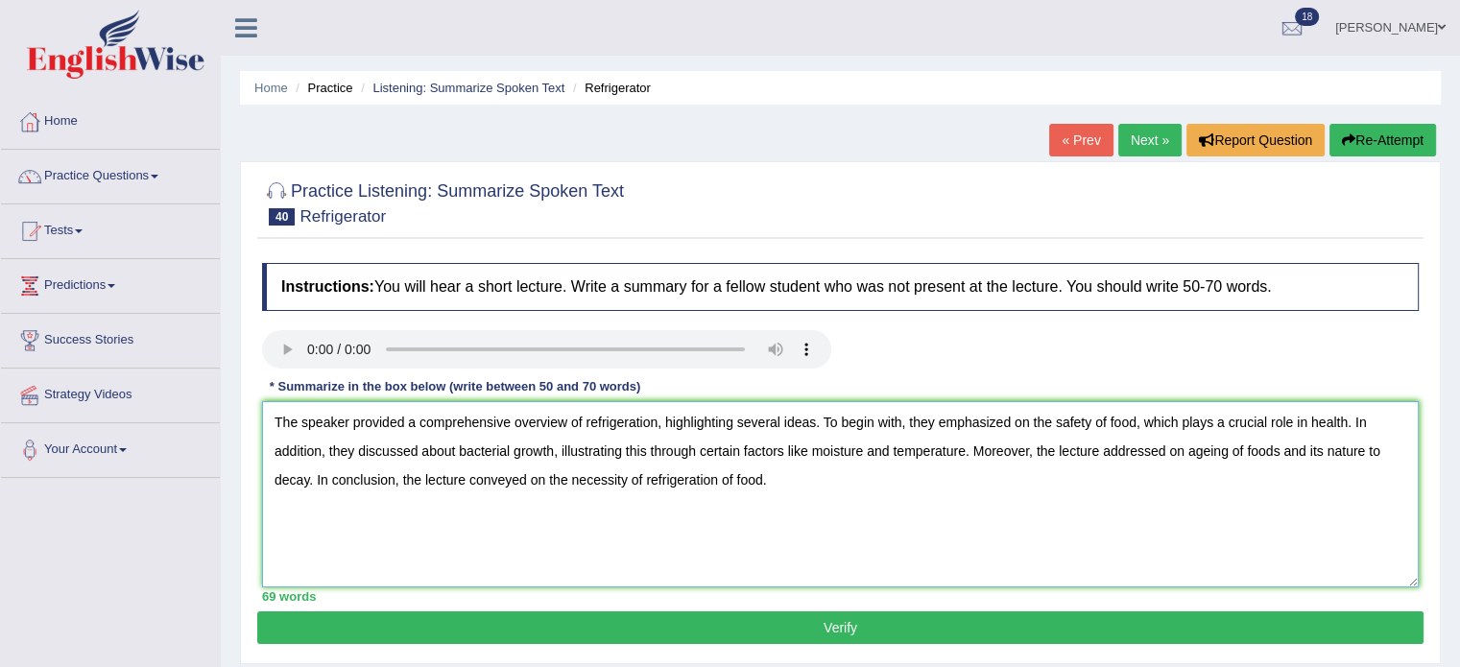
type textarea "The speaker provided a comprehensive overview of refrigeration, highlighting se…"
click at [881, 630] on button "Verify" at bounding box center [840, 627] width 1166 height 33
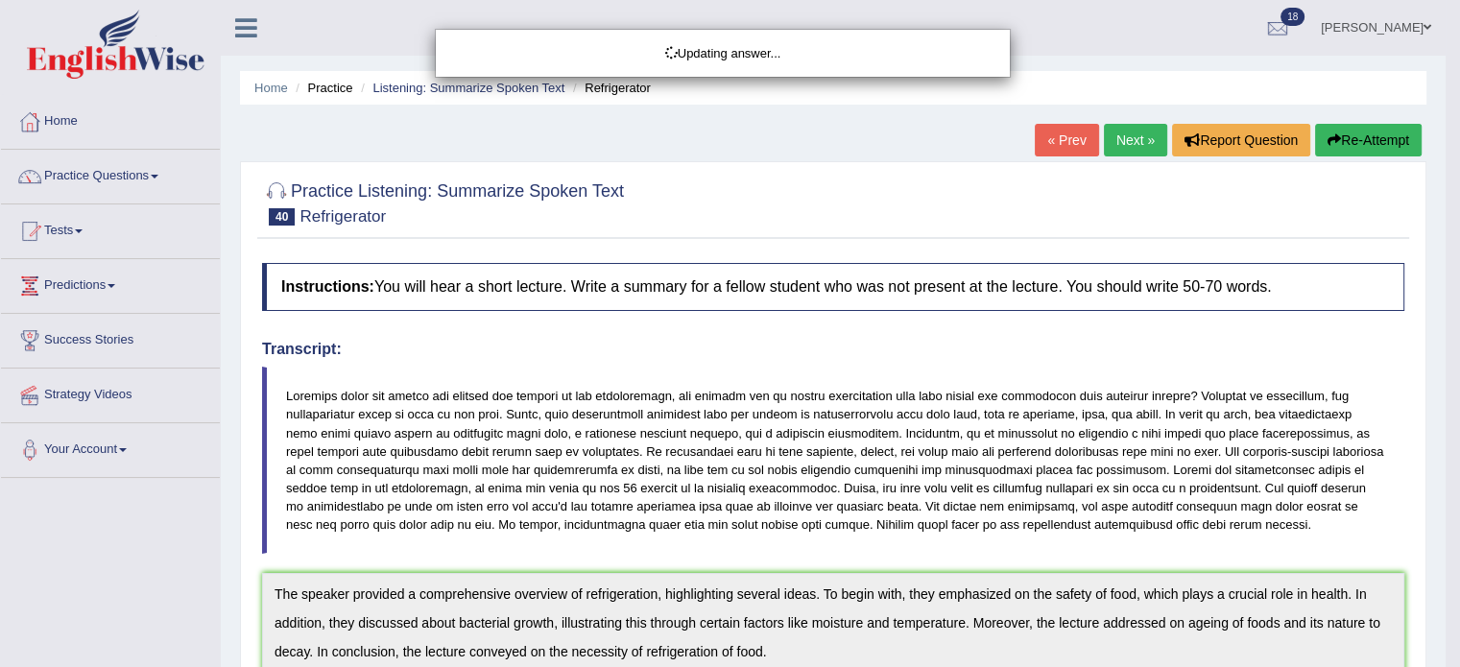
drag, startPoint x: 1470, startPoint y: 365, endPoint x: 1470, endPoint y: 470, distance: 105.6
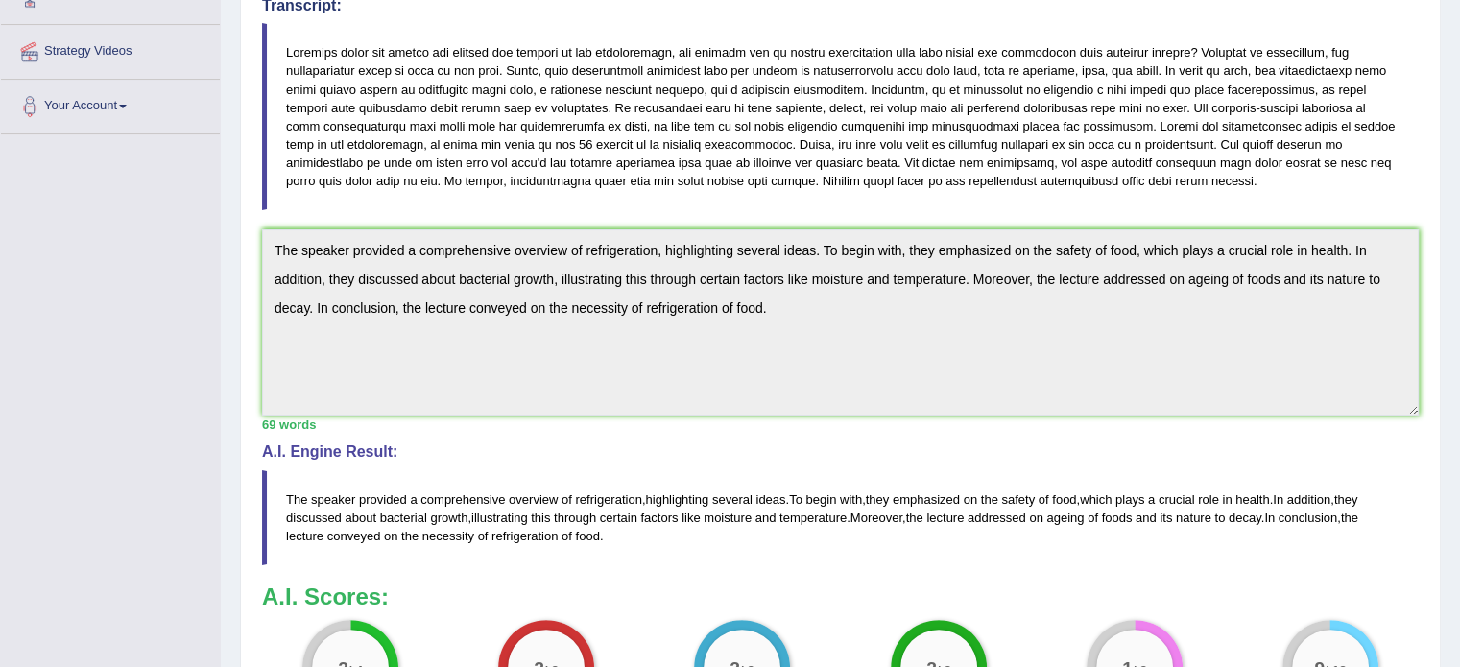
scroll to position [346, 0]
